Goal: Find specific page/section: Find specific page/section

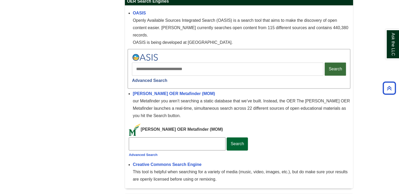
scroll to position [274, 0]
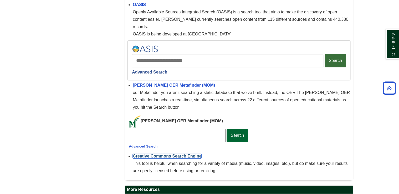
click at [169, 154] on b "Creative Commons Search Engine" at bounding box center [167, 156] width 69 height 4
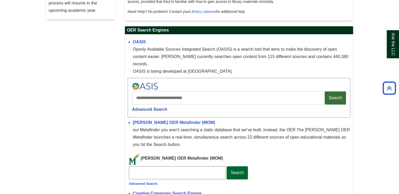
scroll to position [210, 0]
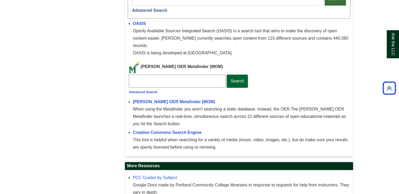
scroll to position [274, 0]
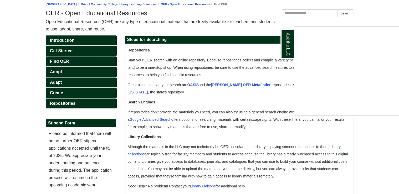
scroll to position [42, 0]
